Goal: Transaction & Acquisition: Book appointment/travel/reservation

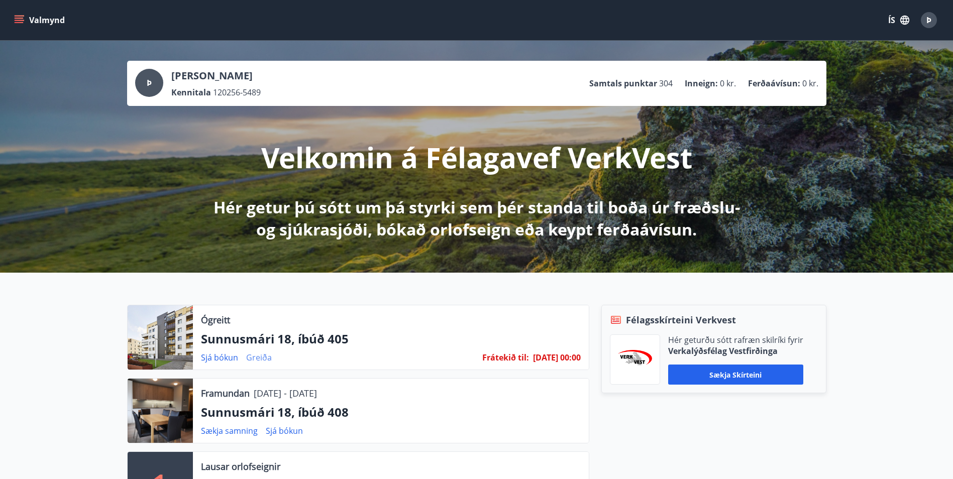
click at [263, 355] on link "Greiða" at bounding box center [259, 357] width 26 height 11
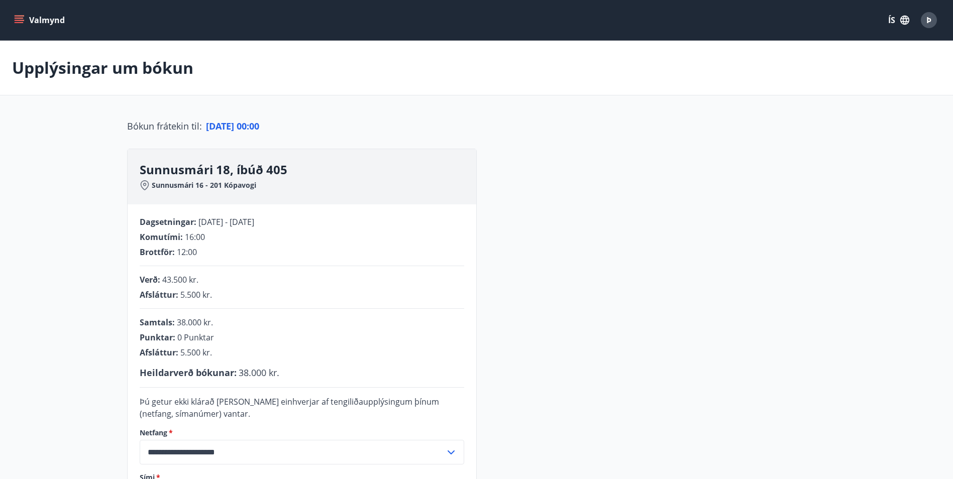
scroll to position [200, 0]
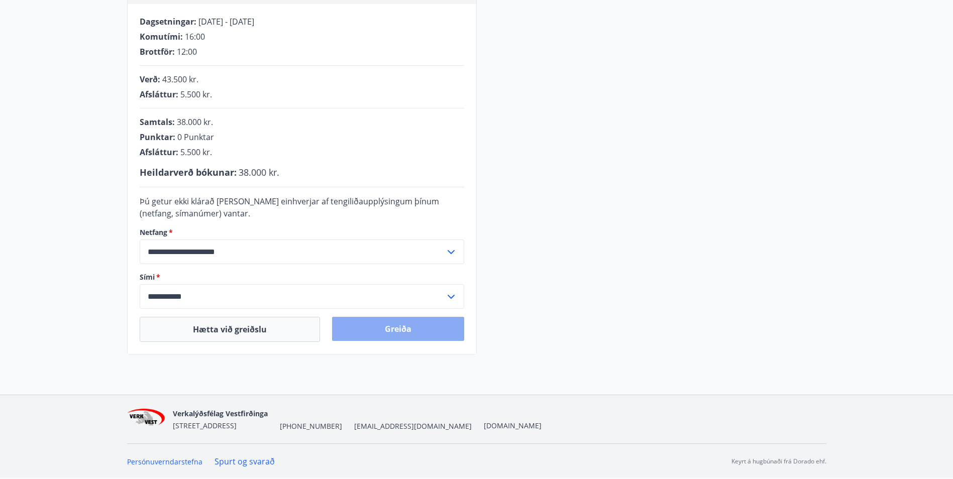
click at [396, 326] on button "Greiða" at bounding box center [398, 329] width 132 height 24
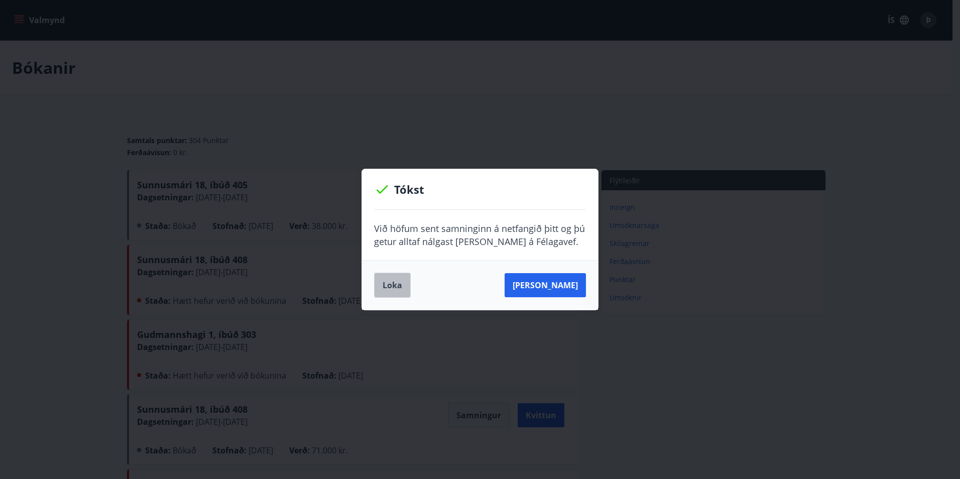
click at [392, 289] on button "Loka" at bounding box center [392, 285] width 37 height 25
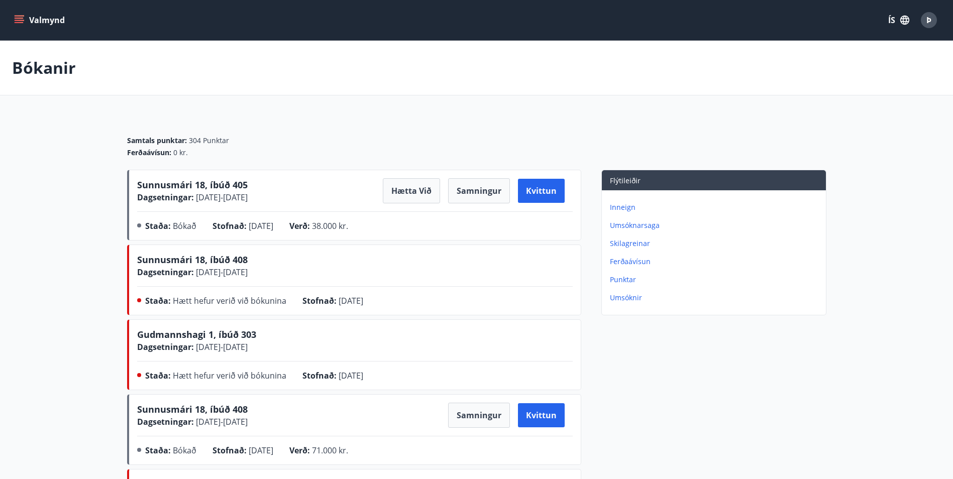
click at [928, 25] on span "Þ" at bounding box center [928, 20] width 5 height 11
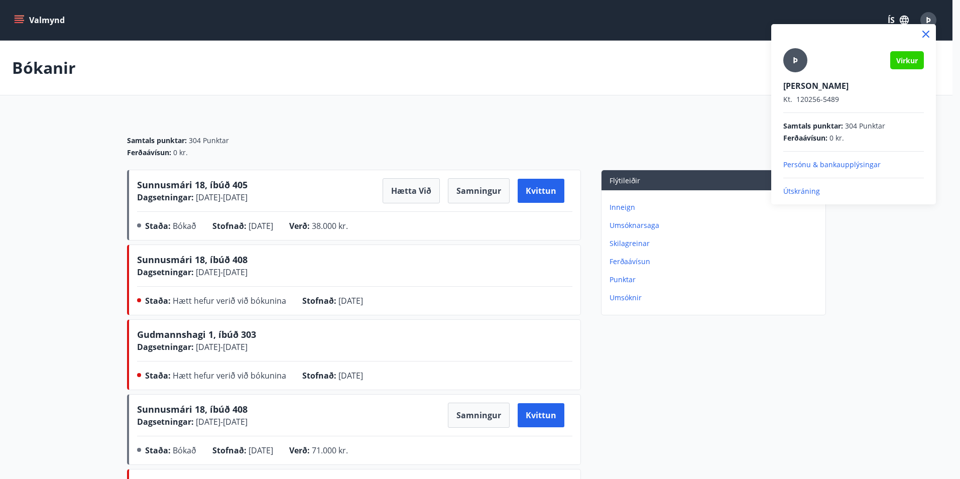
click at [807, 191] on p "Útskráning" at bounding box center [853, 191] width 141 height 10
